Goal: Transaction & Acquisition: Purchase product/service

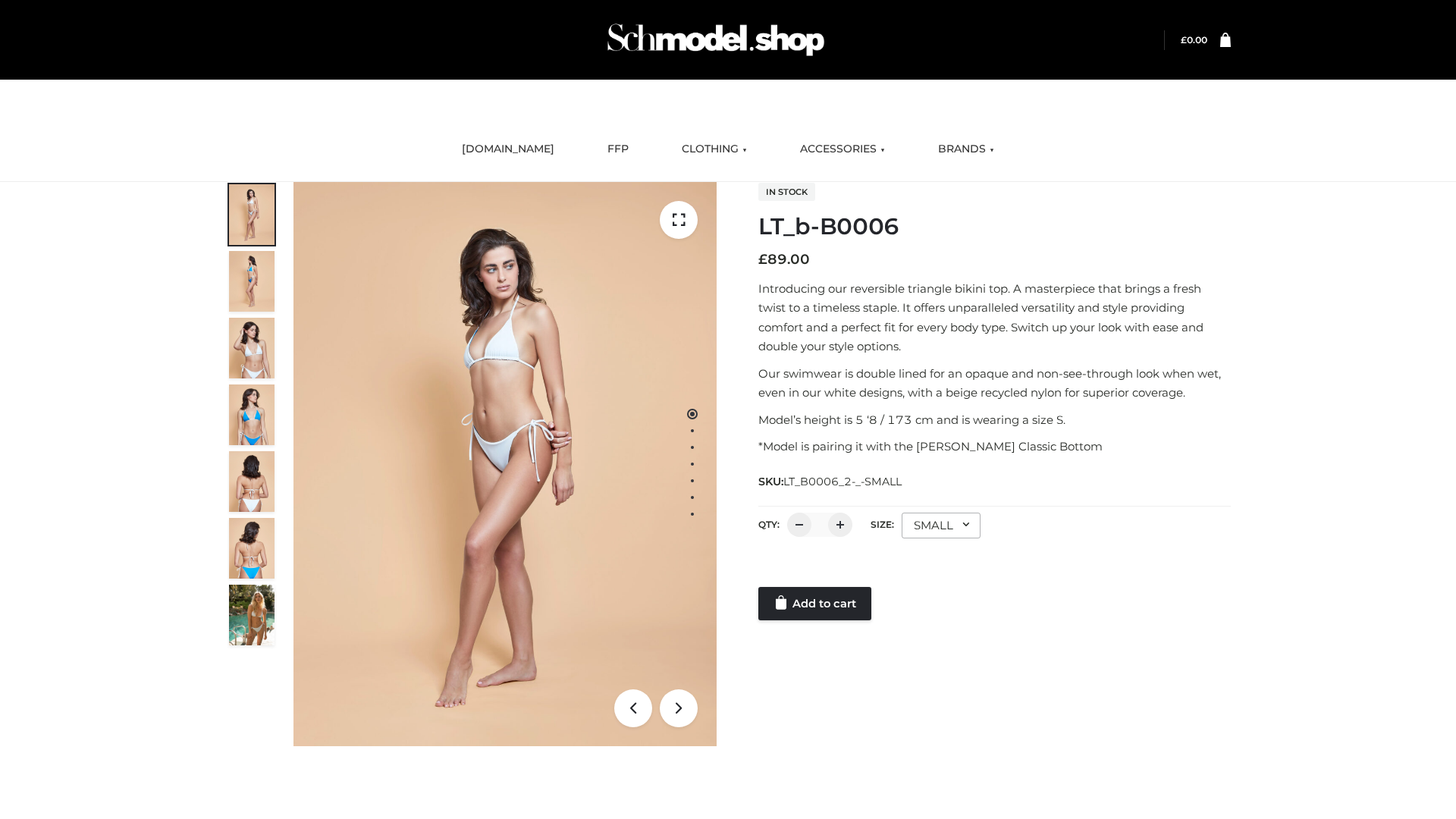
click at [817, 603] on link "Add to cart" at bounding box center [815, 603] width 113 height 33
